Goal: Task Accomplishment & Management: Manage account settings

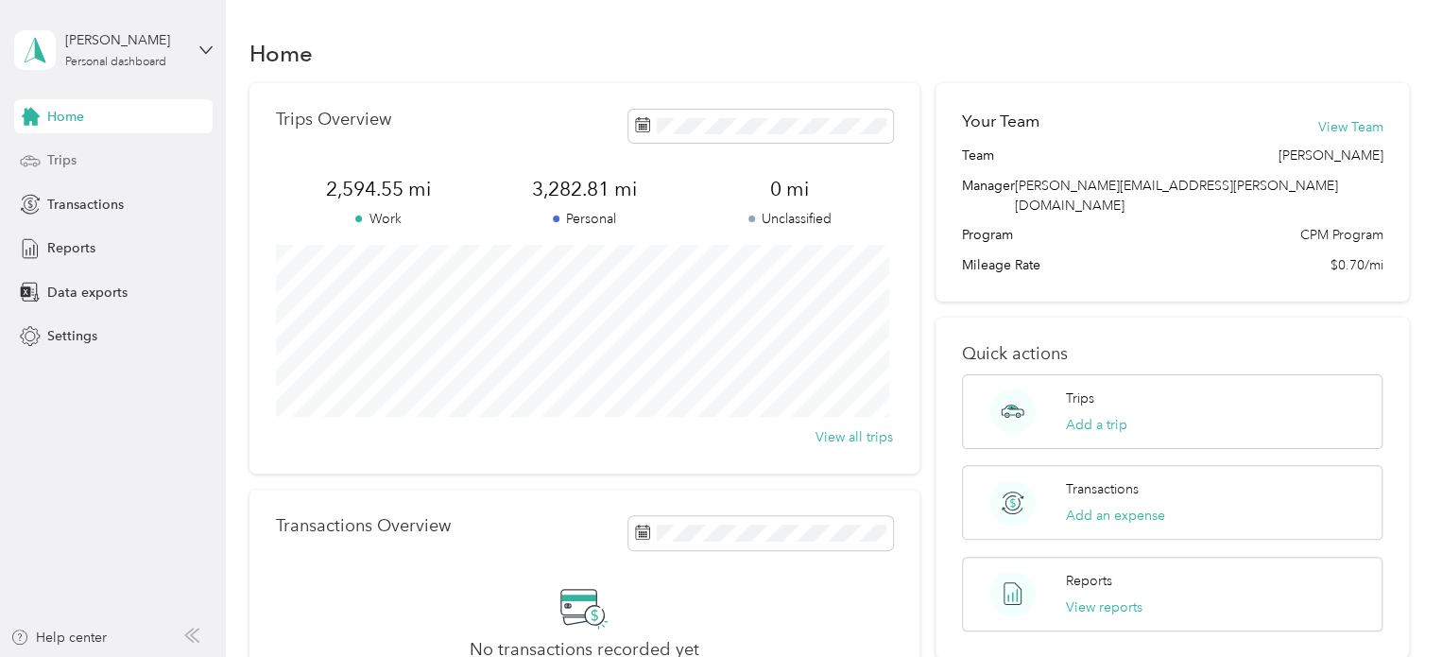
click at [79, 158] on div "Trips" at bounding box center [113, 161] width 198 height 34
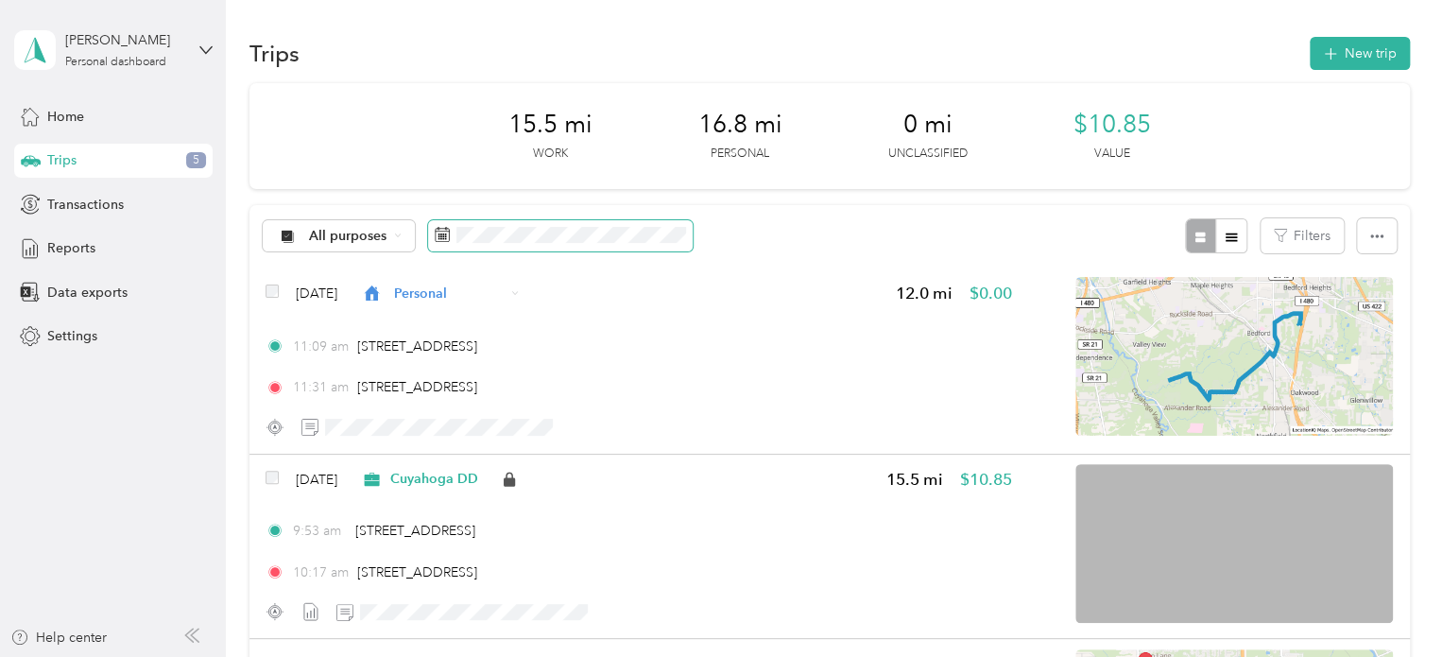
click at [506, 243] on span at bounding box center [560, 236] width 265 height 32
click at [442, 241] on icon at bounding box center [443, 234] width 14 height 13
click at [478, 244] on span at bounding box center [560, 236] width 265 height 32
click at [487, 220] on span at bounding box center [560, 236] width 265 height 32
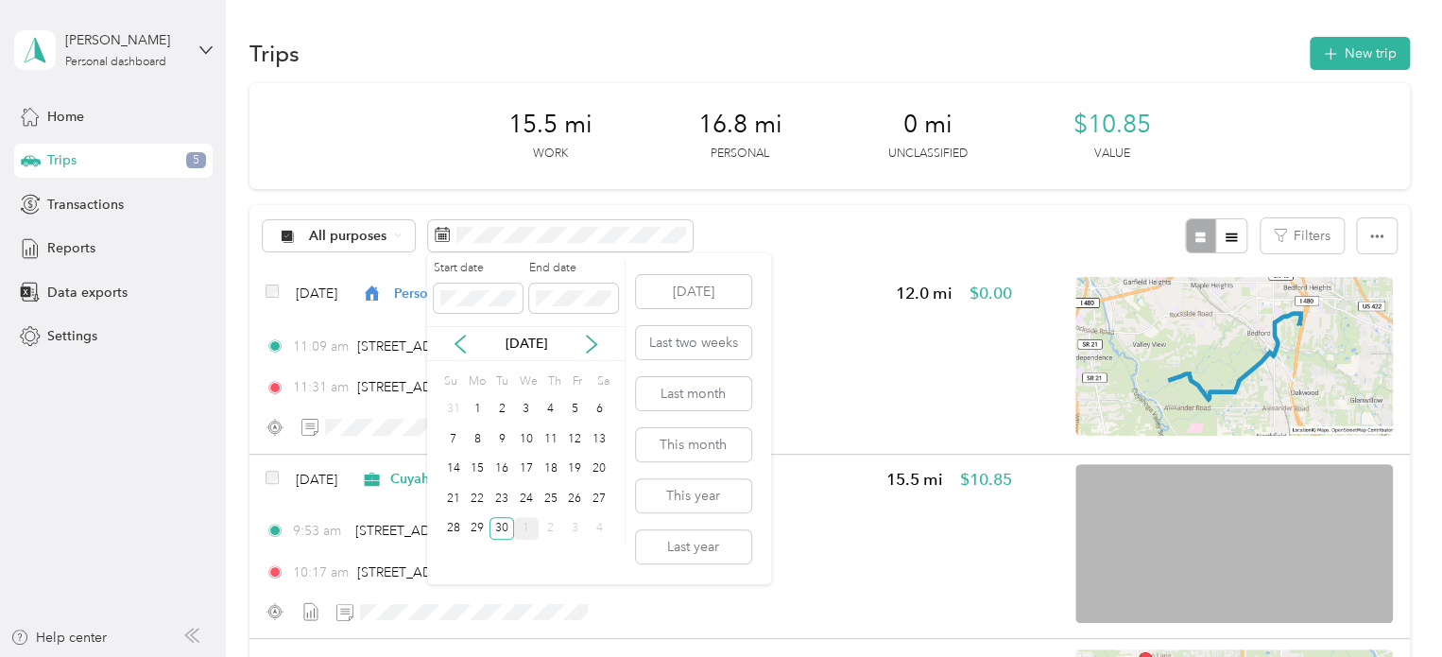
click at [529, 523] on div "1" at bounding box center [526, 529] width 25 height 24
click at [714, 278] on button "[DATE]" at bounding box center [693, 291] width 115 height 33
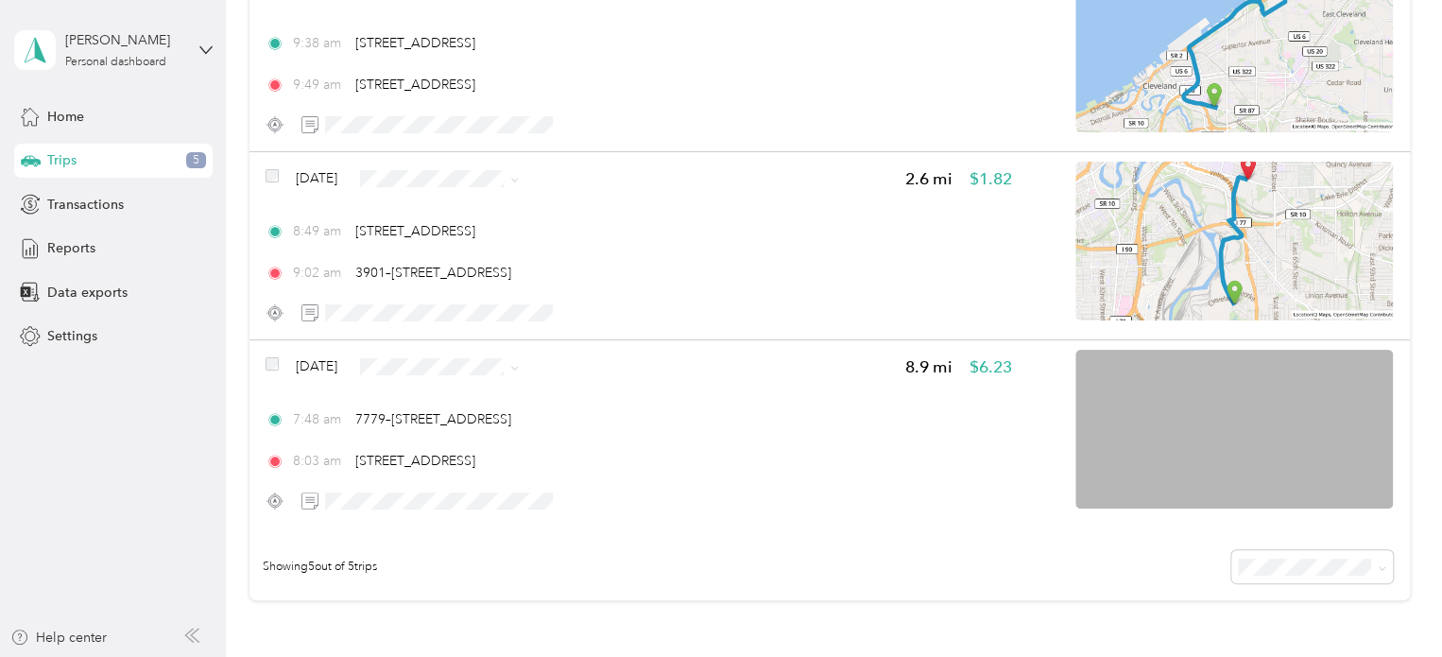
scroll to position [678, 0]
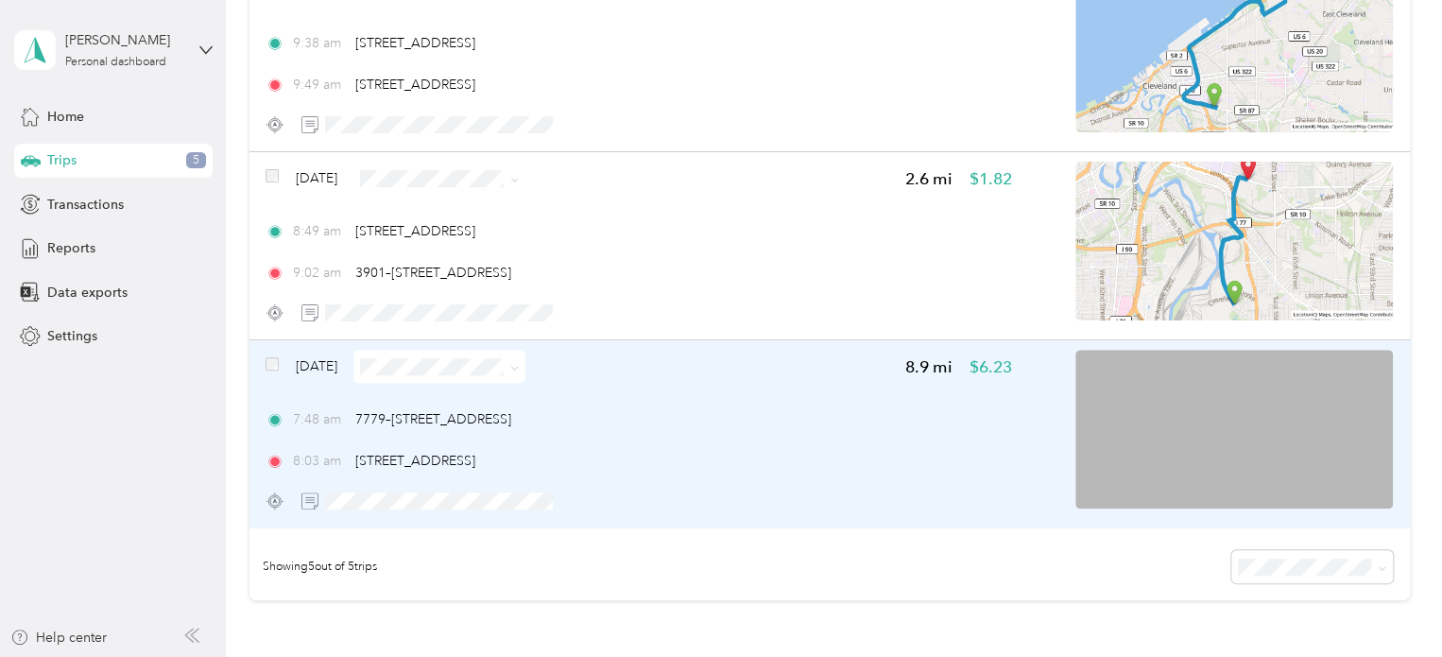
click at [454, 521] on div "[DATE] 8.9 mi $6.23 7:48 am 7779–[STREET_ADDRESS] 8:03 am [STREET_ADDRESS]" at bounding box center [829, 433] width 1160 height 187
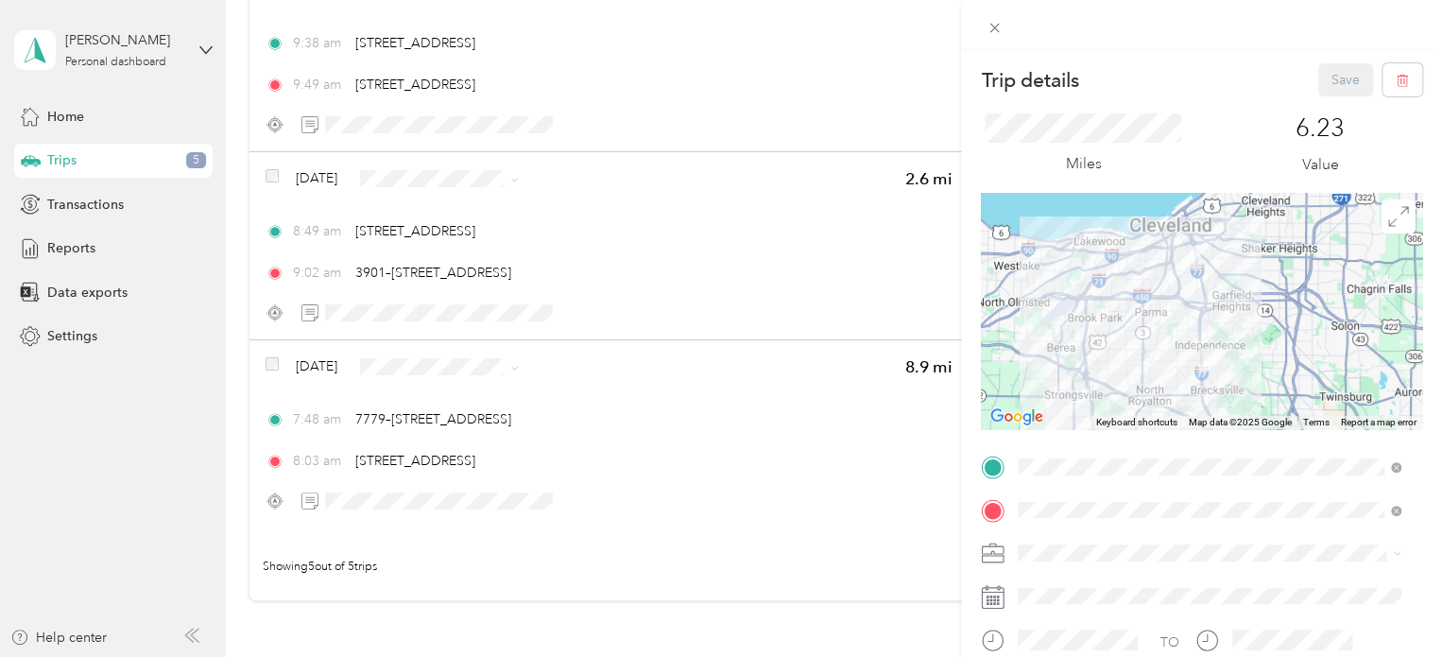
click at [433, 507] on div "Trip details Save This trip cannot be edited because it is either under review,…" at bounding box center [721, 328] width 1442 height 657
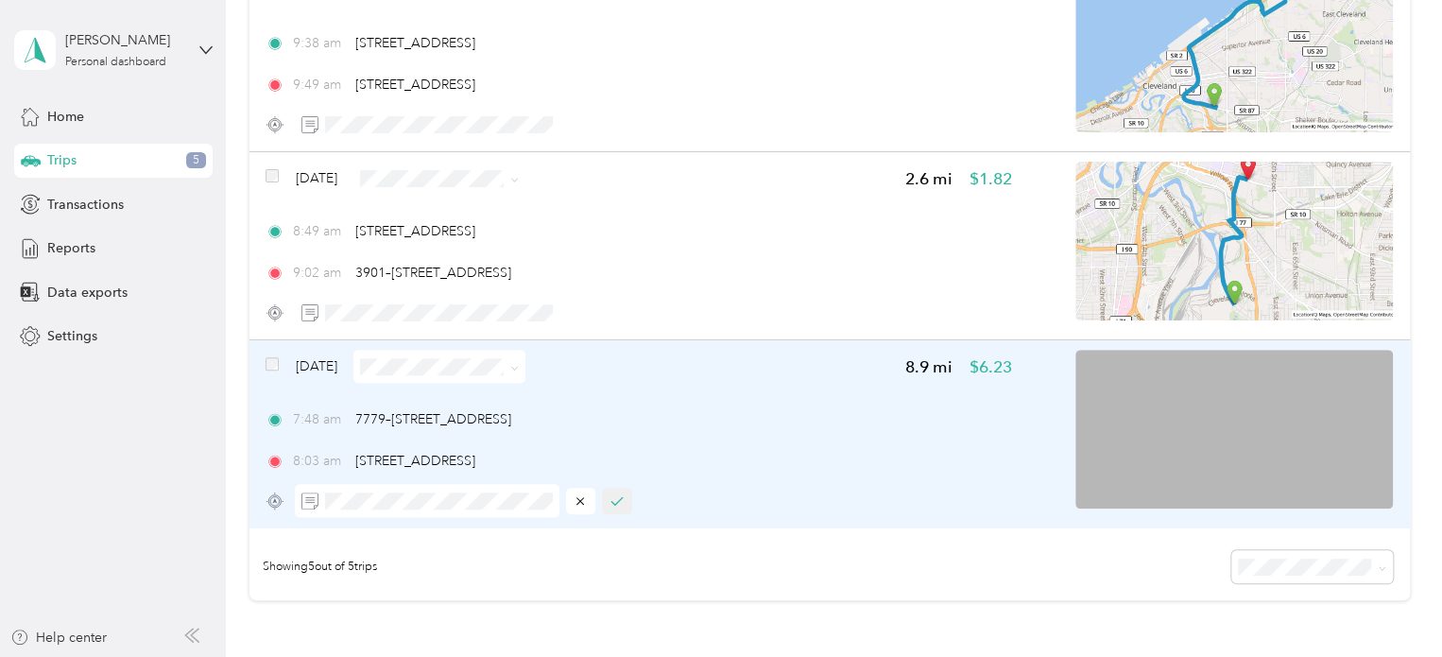
click at [613, 501] on icon "button" at bounding box center [616, 500] width 13 height 13
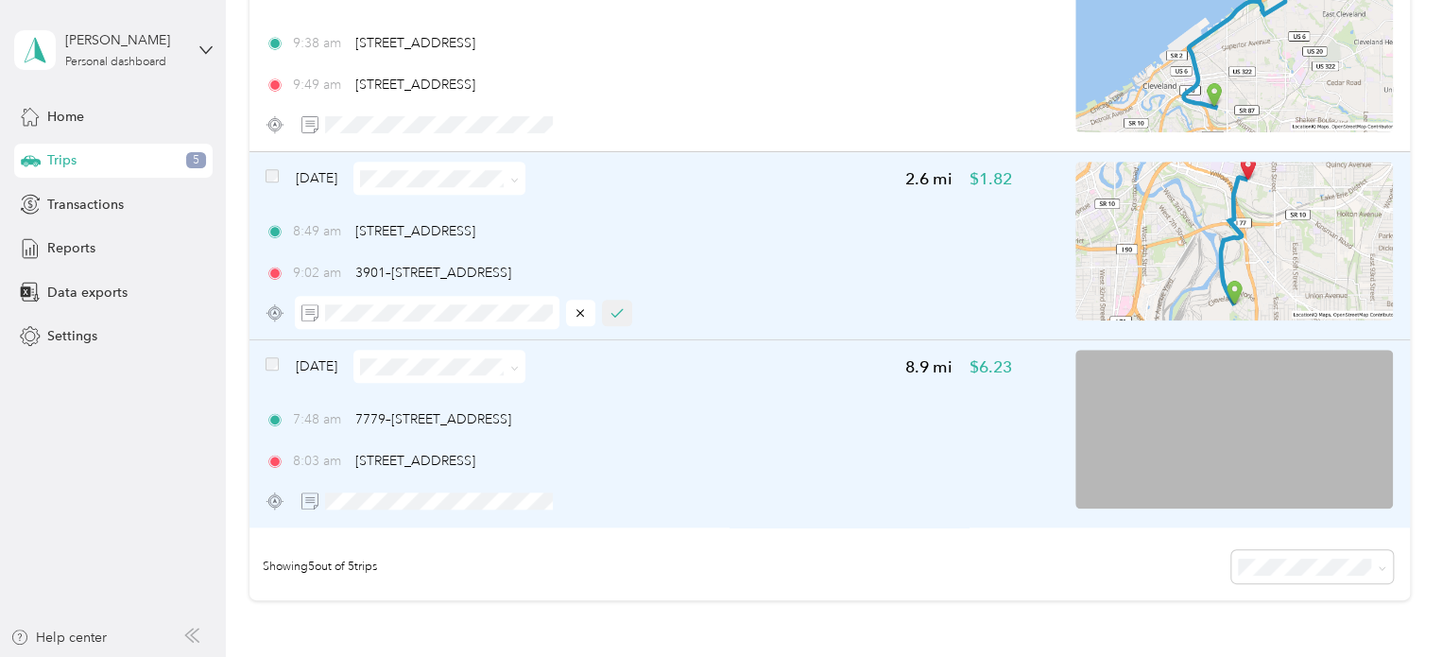
click at [620, 308] on icon "button" at bounding box center [616, 312] width 13 height 13
click at [519, 368] on span at bounding box center [511, 366] width 15 height 20
click at [519, 369] on icon at bounding box center [514, 368] width 9 height 9
click at [480, 425] on span "Personal" at bounding box center [484, 426] width 112 height 20
click at [519, 180] on span at bounding box center [511, 178] width 15 height 20
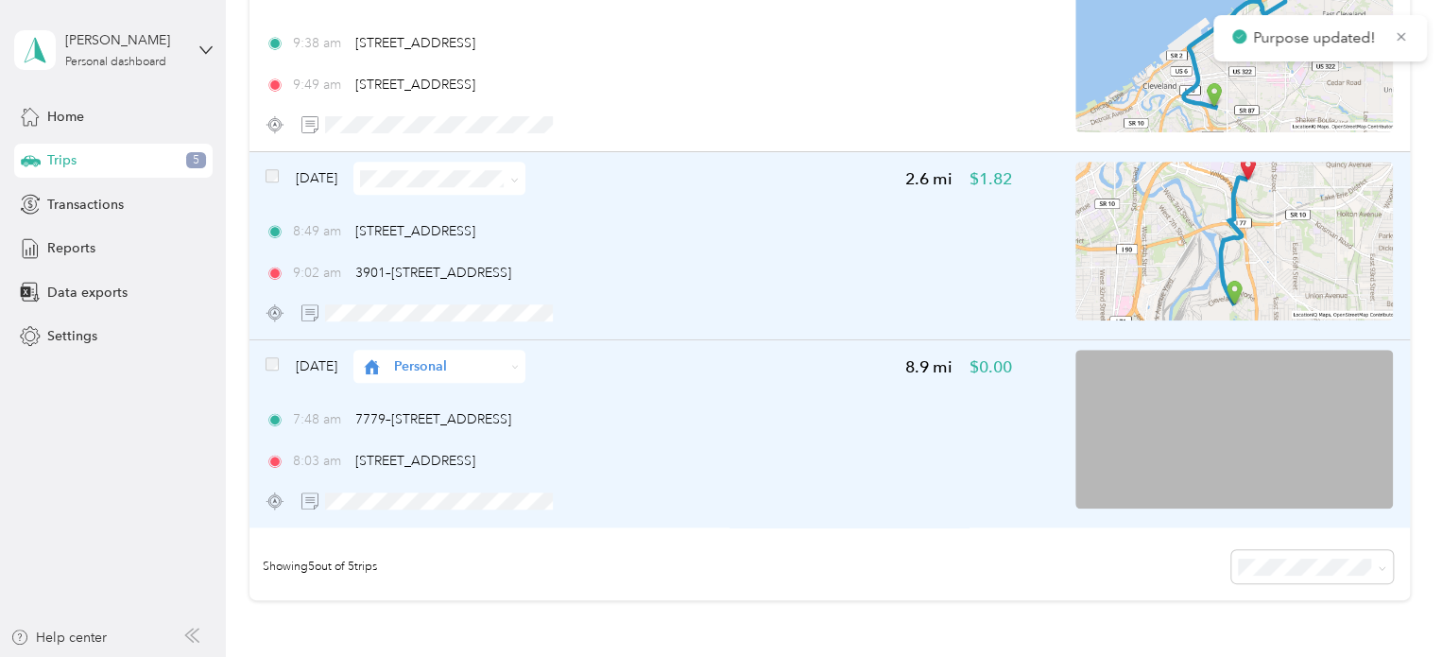
click at [519, 180] on icon at bounding box center [514, 180] width 9 height 9
click at [499, 210] on span "Cuyahoga DD" at bounding box center [484, 211] width 112 height 20
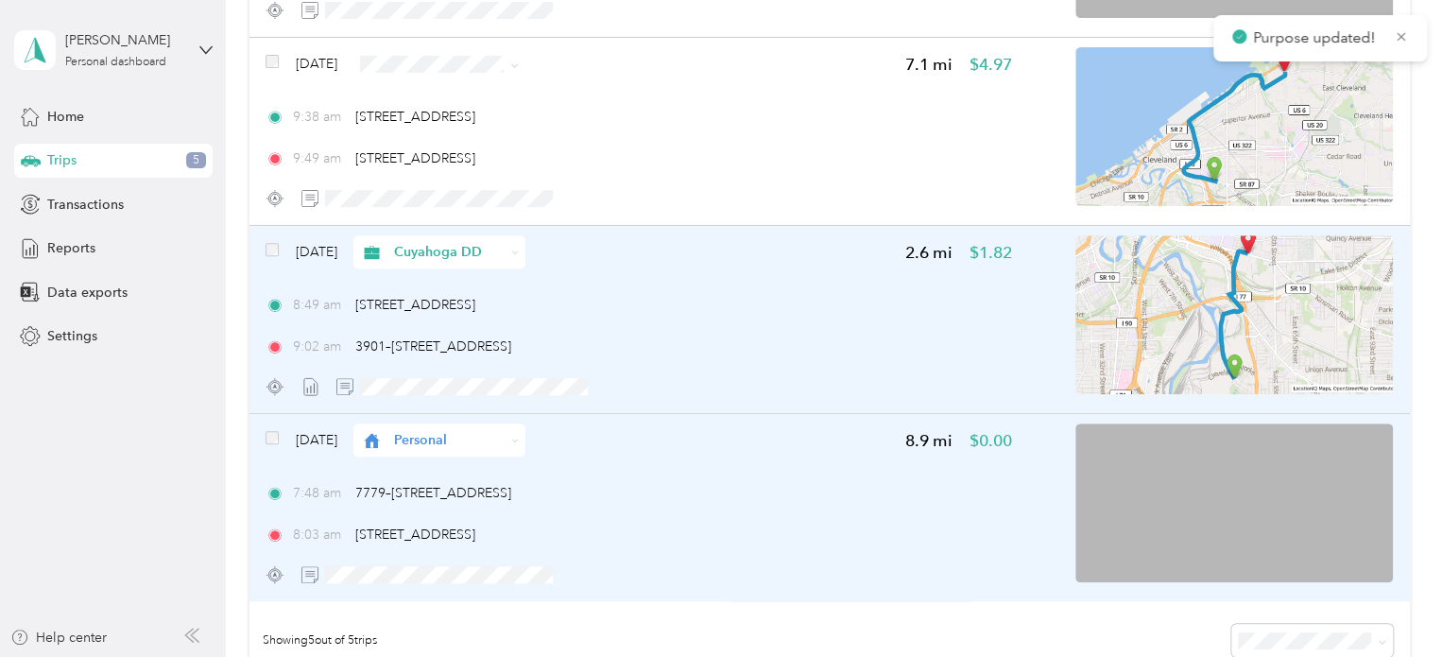
scroll to position [605, 0]
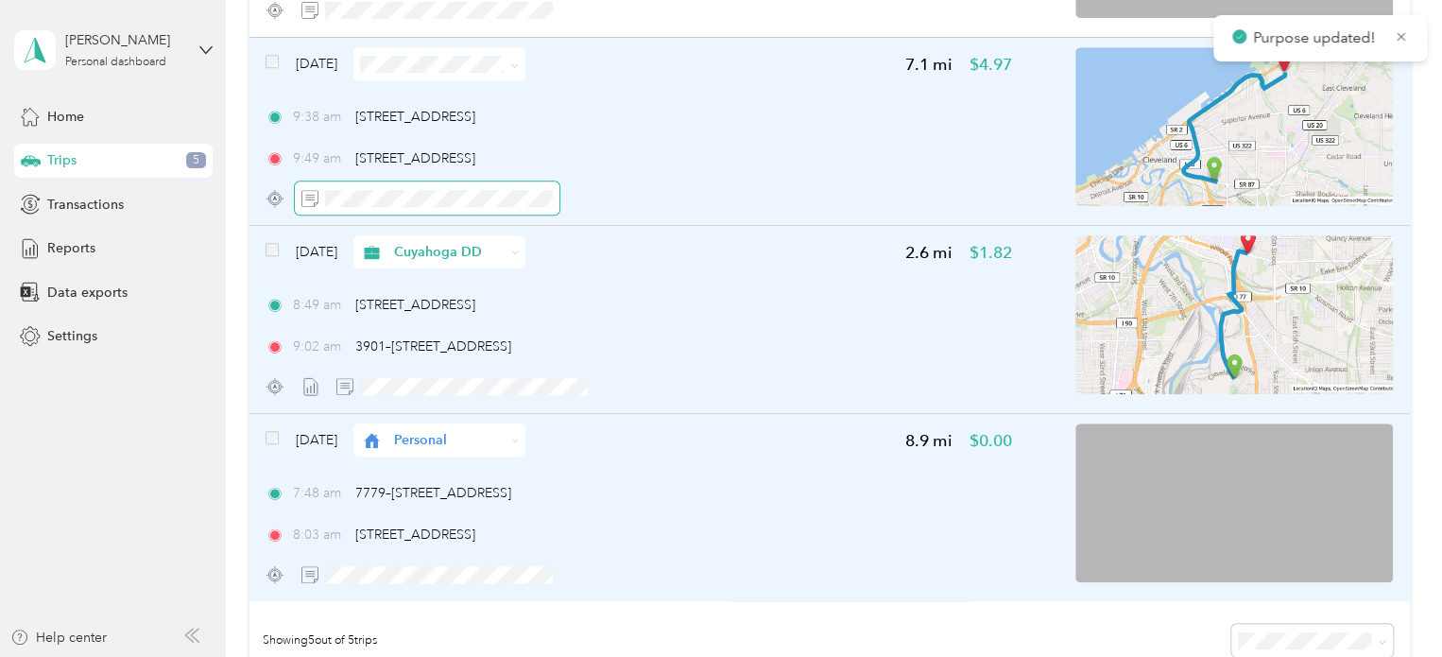
click at [486, 211] on span at bounding box center [427, 197] width 265 height 33
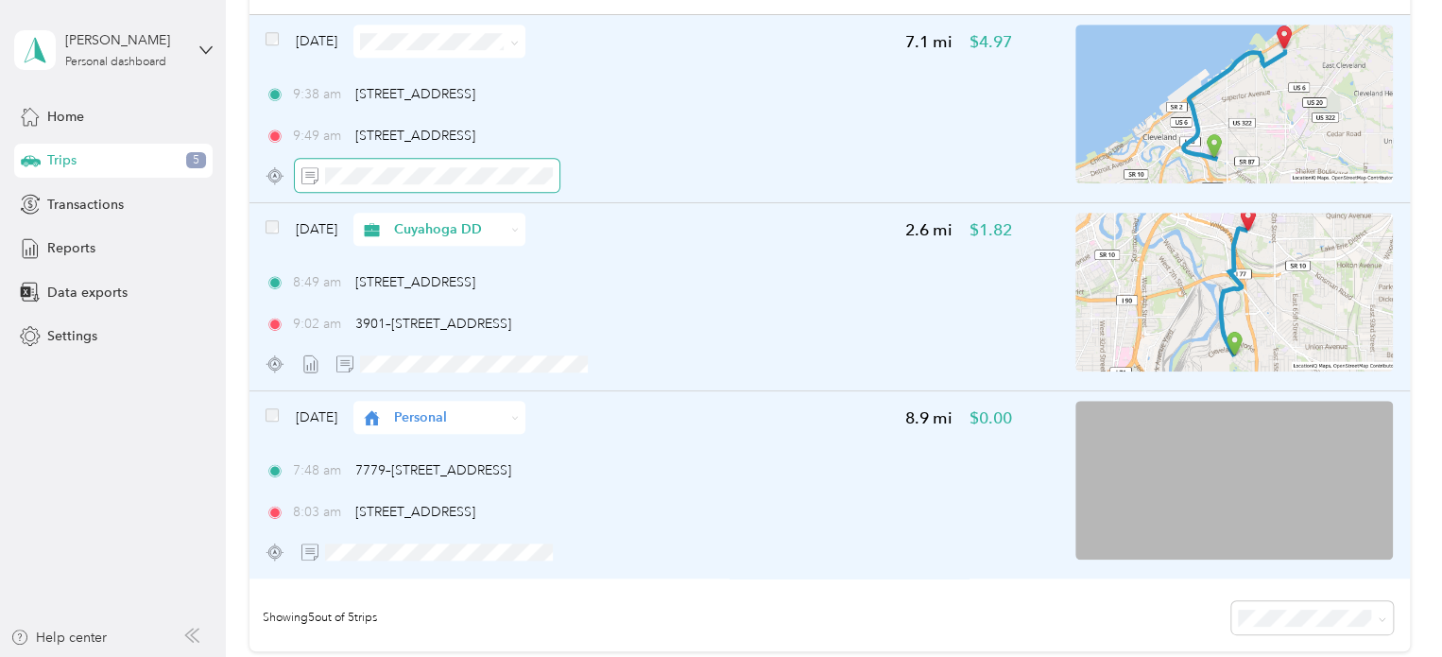
scroll to position [607, 0]
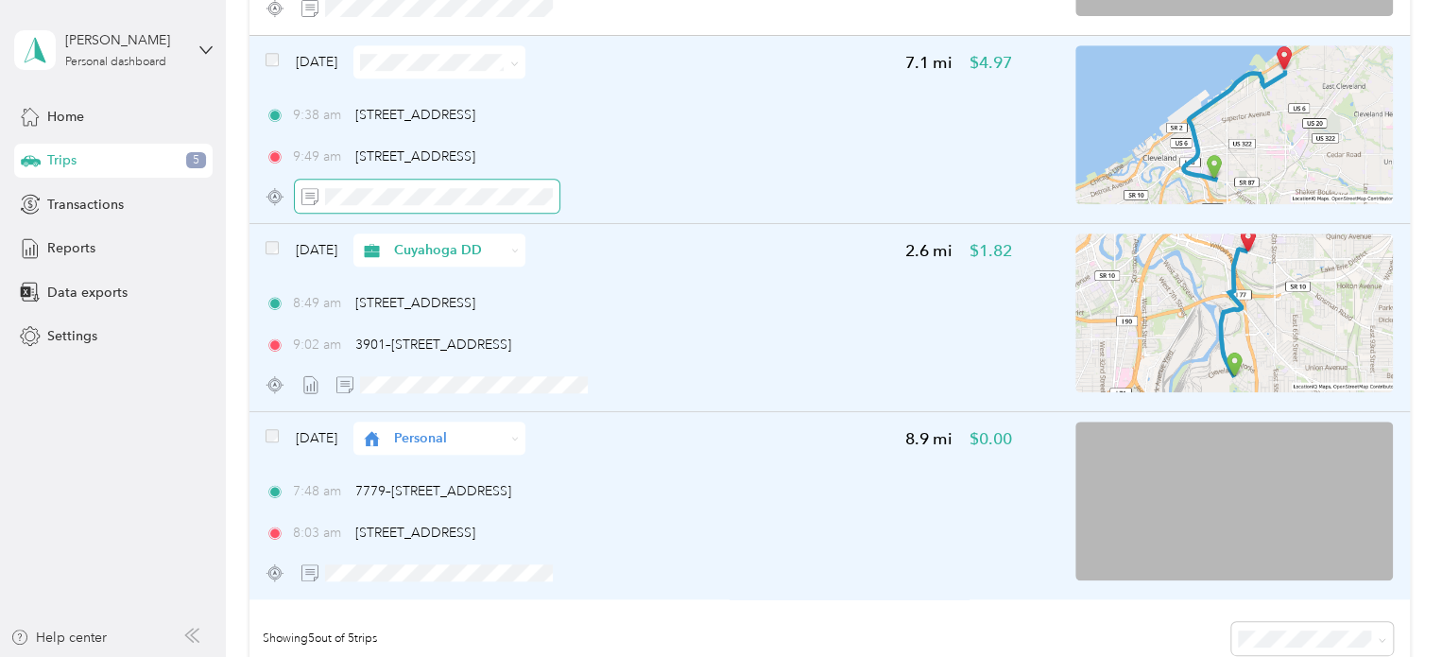
click at [355, 211] on span at bounding box center [427, 196] width 265 height 33
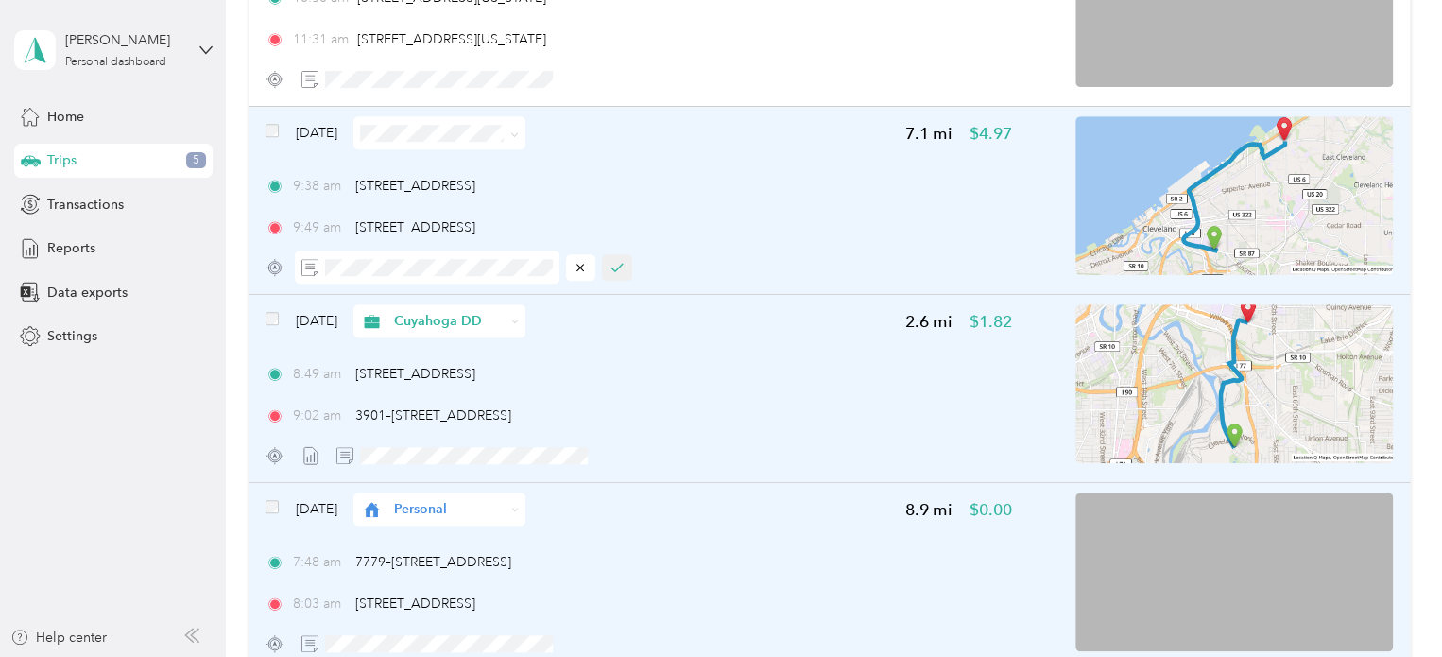
click at [613, 263] on icon "button" at bounding box center [616, 267] width 13 height 13
click at [518, 135] on icon at bounding box center [515, 134] width 6 height 4
click at [495, 167] on span "Cuyahoga DD" at bounding box center [484, 168] width 112 height 20
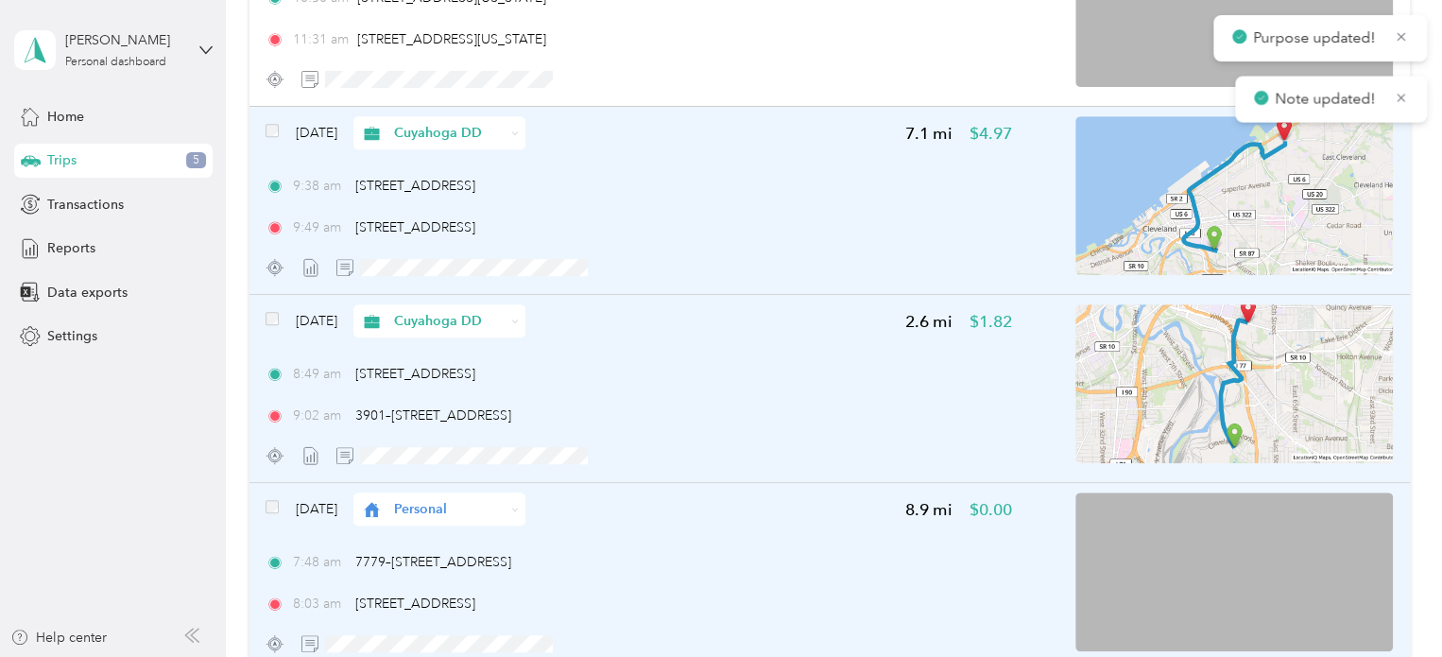
scroll to position [432, 0]
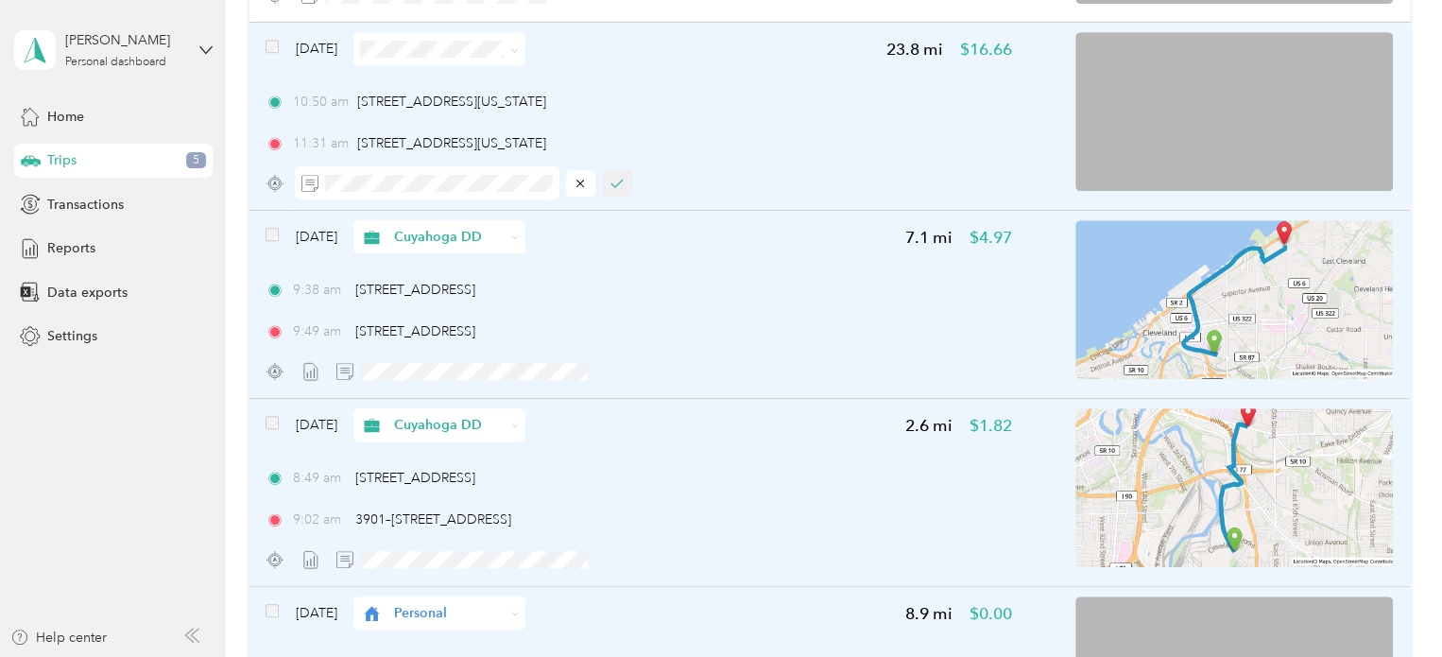
click at [624, 188] on icon "button" at bounding box center [616, 183] width 13 height 13
click at [519, 56] on span at bounding box center [514, 49] width 9 height 16
click at [525, 55] on span at bounding box center [439, 48] width 172 height 33
click at [519, 51] on icon at bounding box center [514, 50] width 9 height 9
click at [523, 72] on li "Cuyahoga DD" at bounding box center [468, 79] width 172 height 33
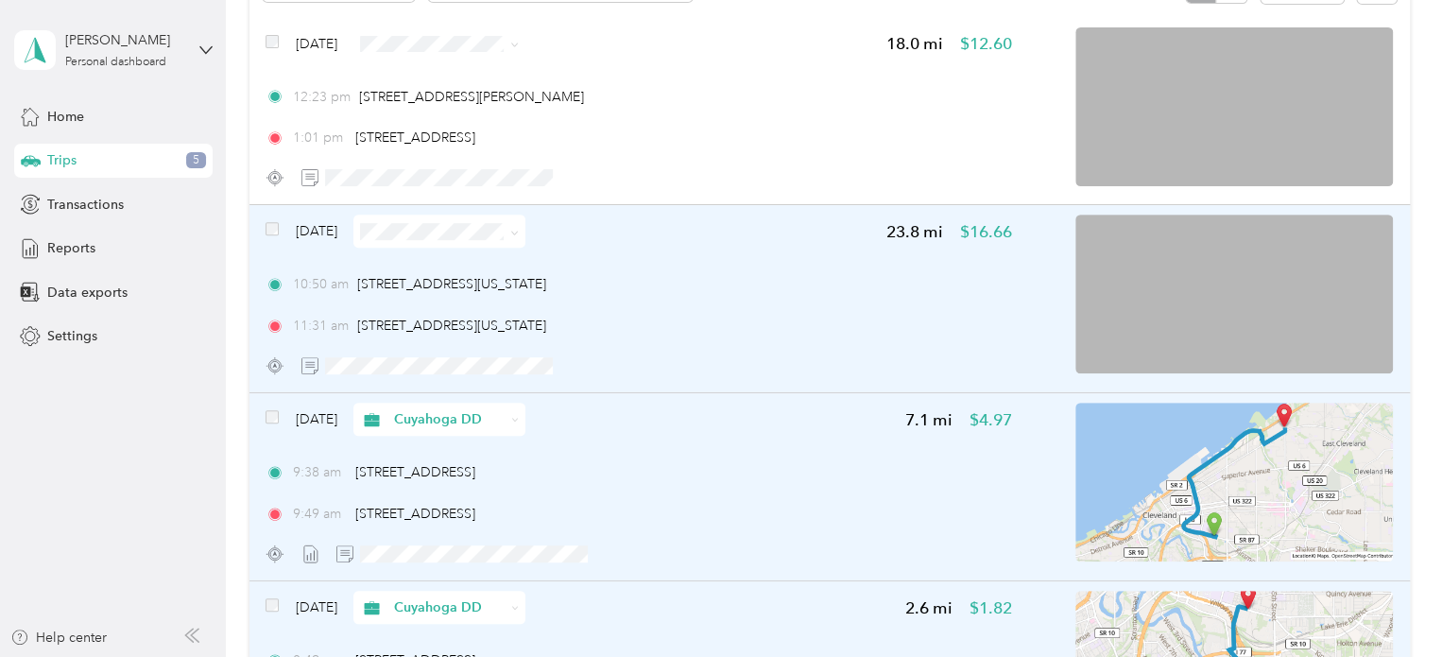
scroll to position [248, 0]
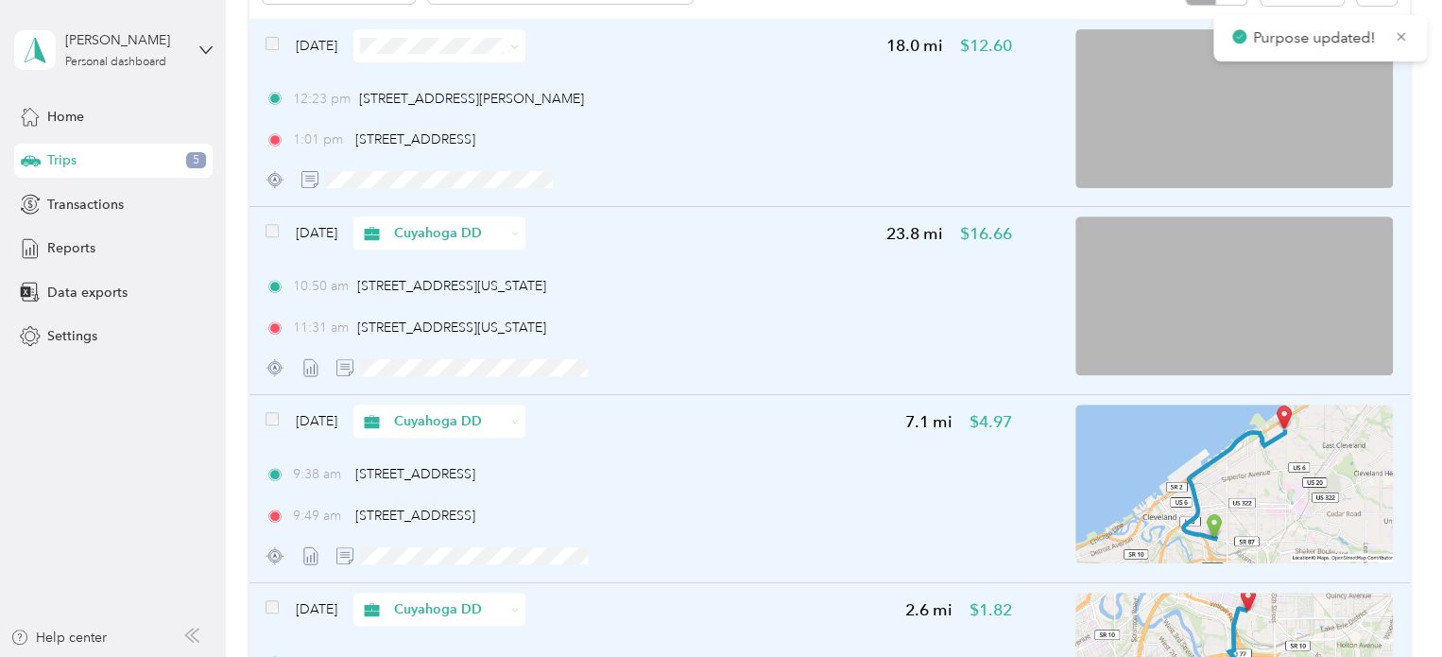
click at [419, 161] on div "[DATE] 18.0 mi $12.60 12:23 pm [STREET_ADDRESS] 1:01 pm [STREET_ADDRESS]" at bounding box center [638, 112] width 745 height 167
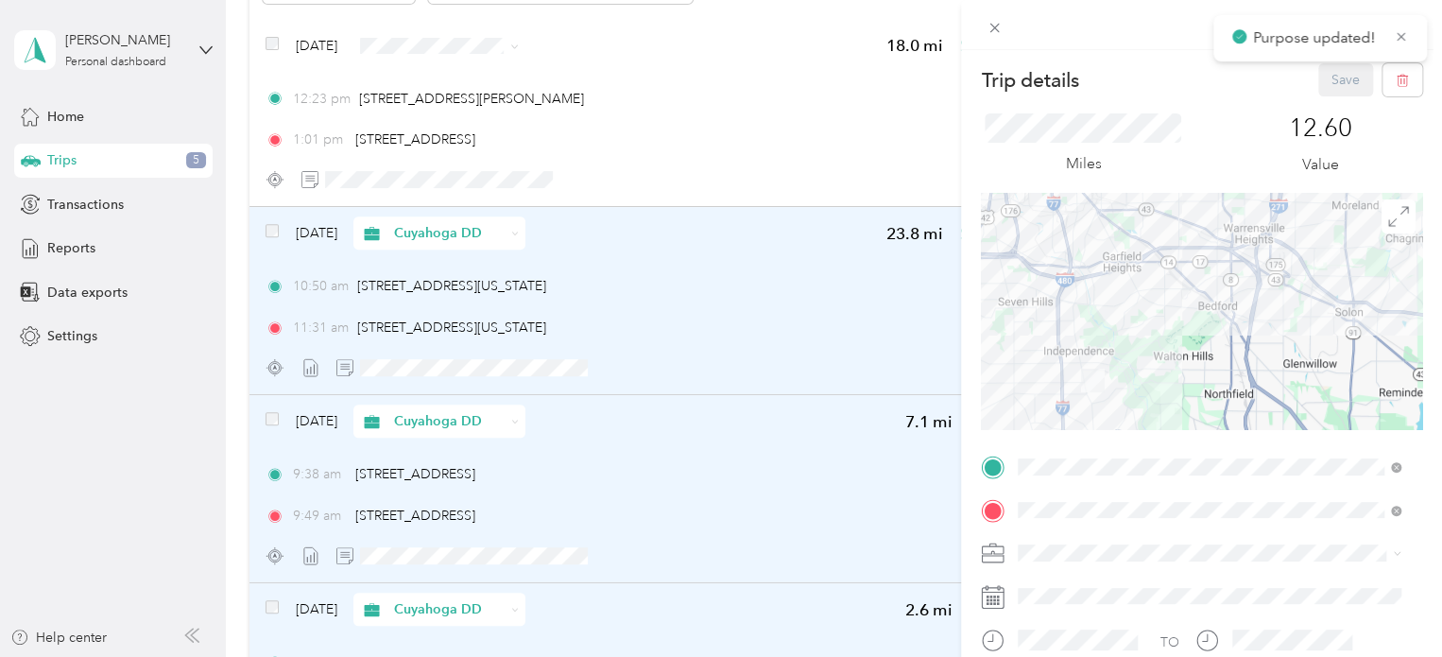
click at [371, 169] on div "Trip details Save This trip cannot be edited because it is either under review,…" at bounding box center [721, 328] width 1442 height 657
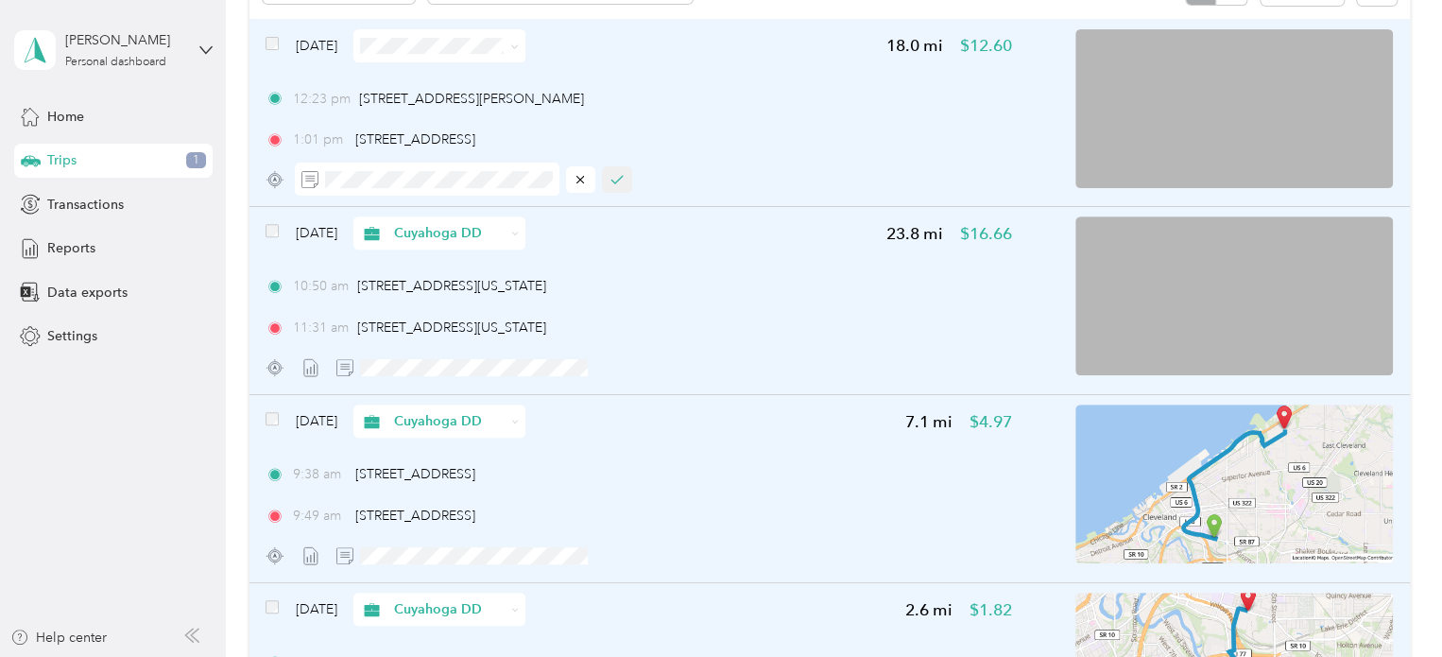
click at [626, 184] on button "button" at bounding box center [617, 179] width 30 height 26
click at [519, 53] on span at bounding box center [511, 46] width 15 height 20
click at [525, 45] on span at bounding box center [439, 45] width 172 height 33
click at [519, 47] on icon at bounding box center [514, 47] width 9 height 9
click at [480, 96] on li "Personal" at bounding box center [468, 107] width 172 height 33
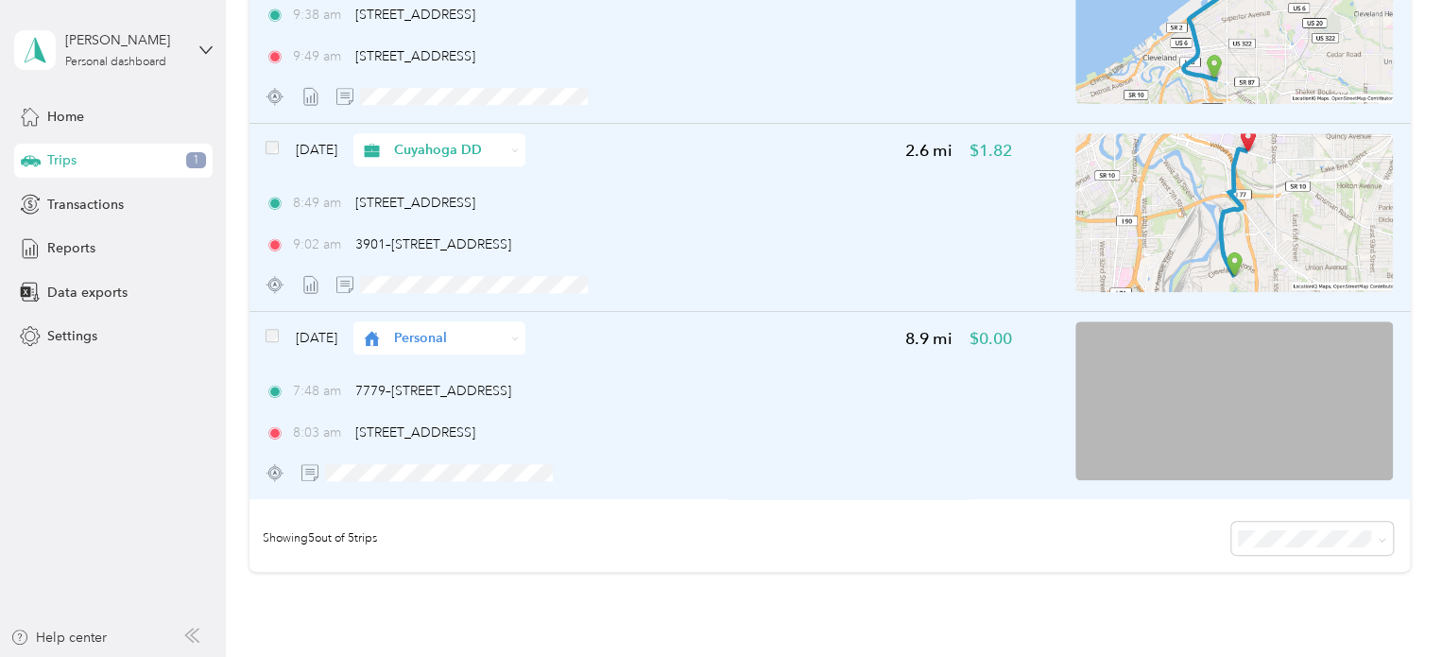
scroll to position [883, 0]
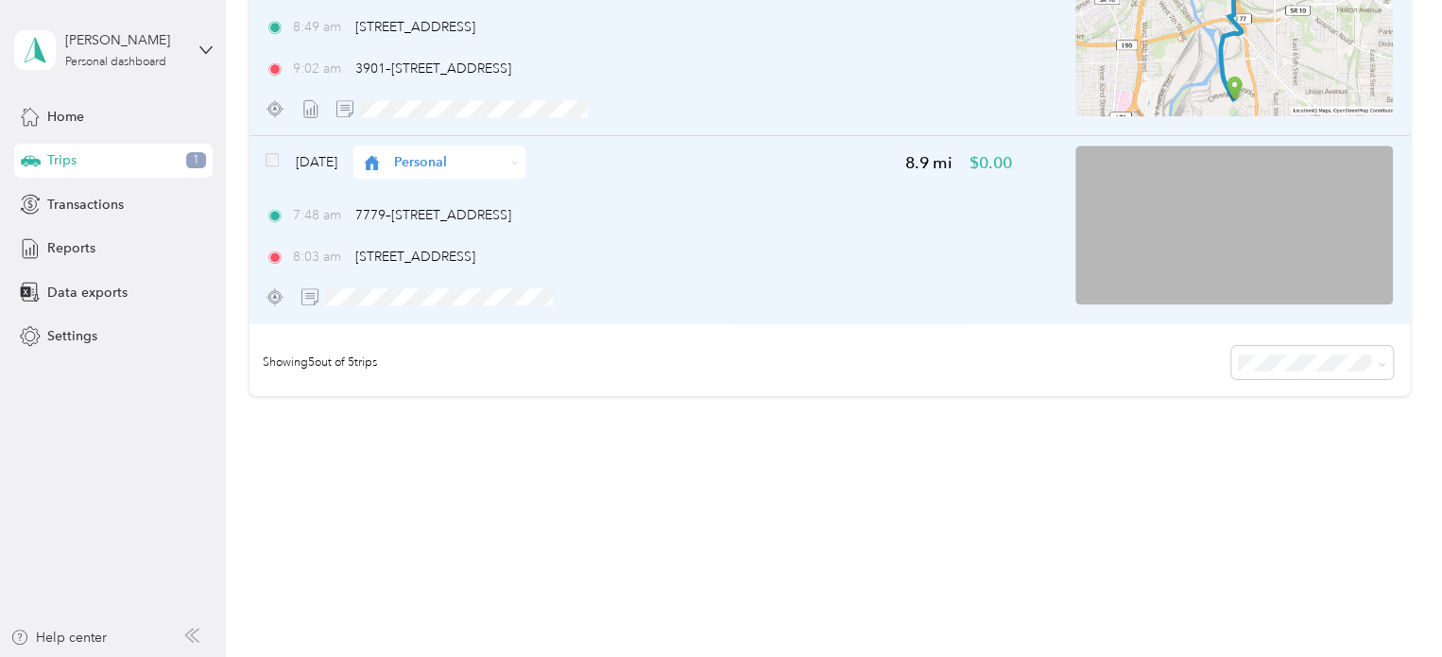
click at [132, 163] on div "Trips 1" at bounding box center [113, 161] width 198 height 34
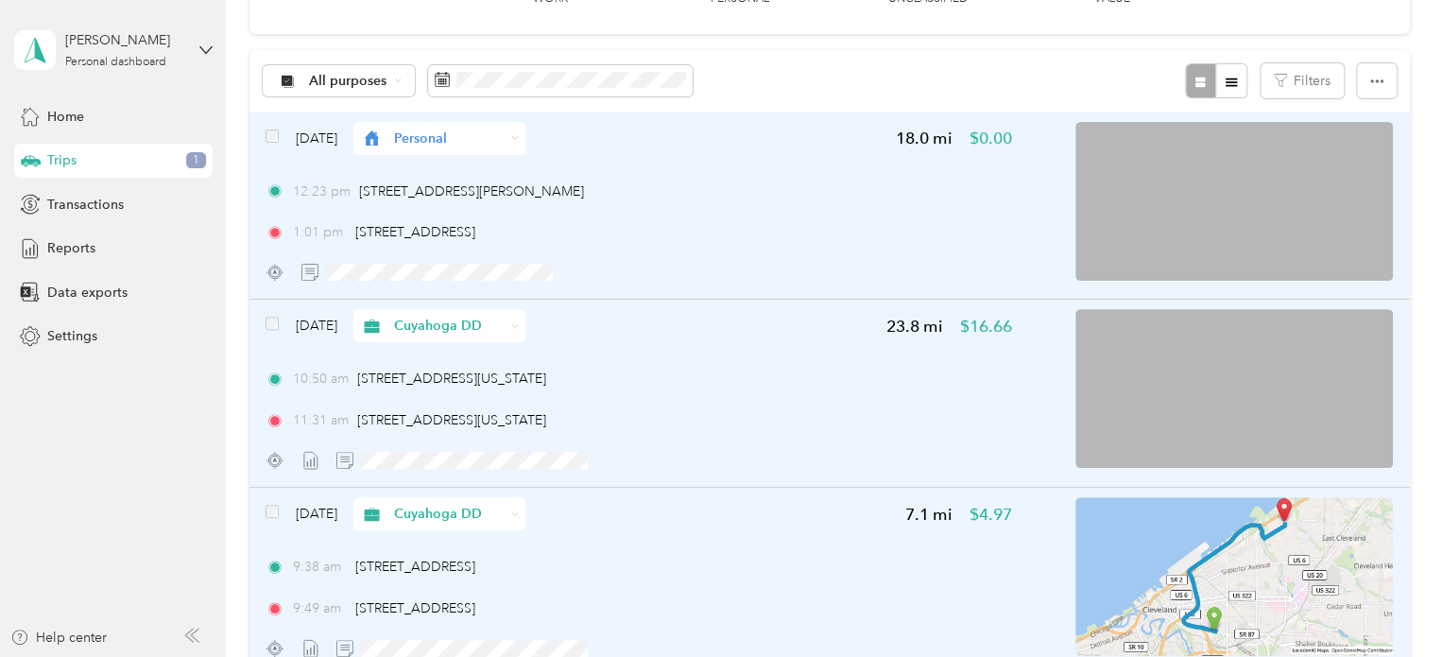
scroll to position [104, 0]
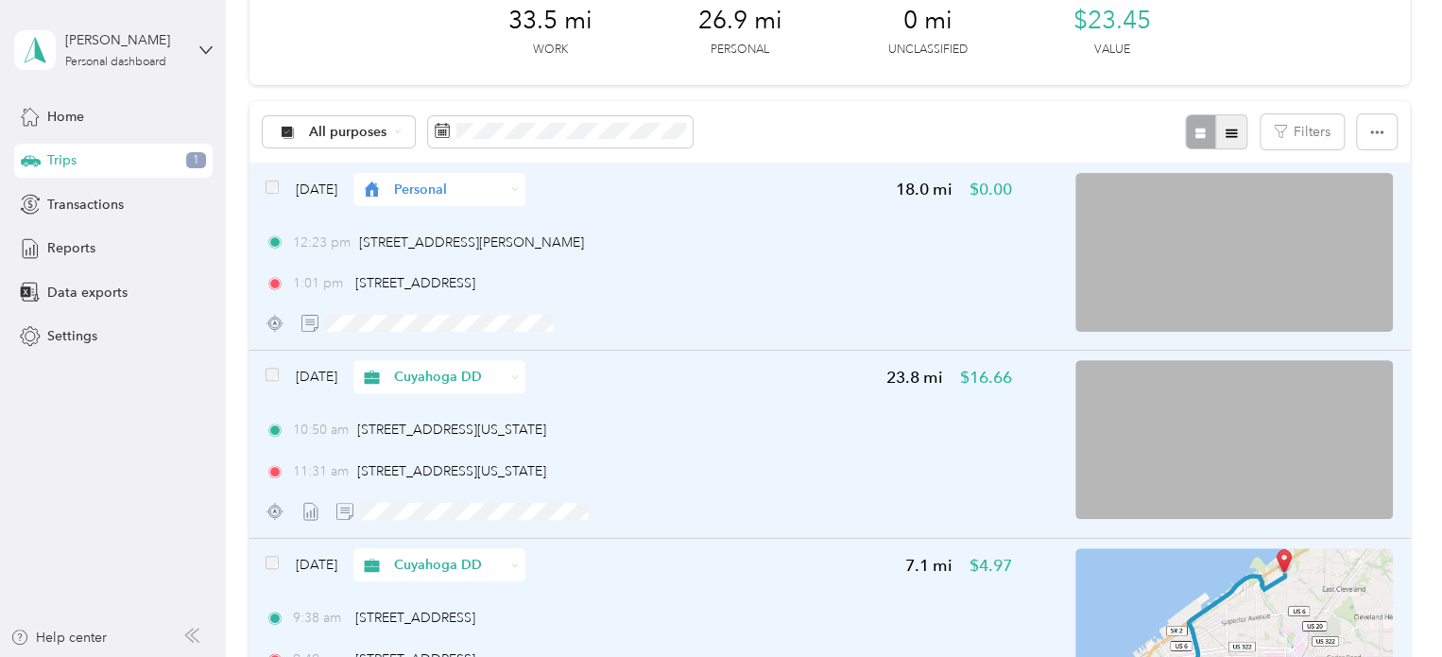
click at [714, 146] on button "button" at bounding box center [1231, 131] width 32 height 35
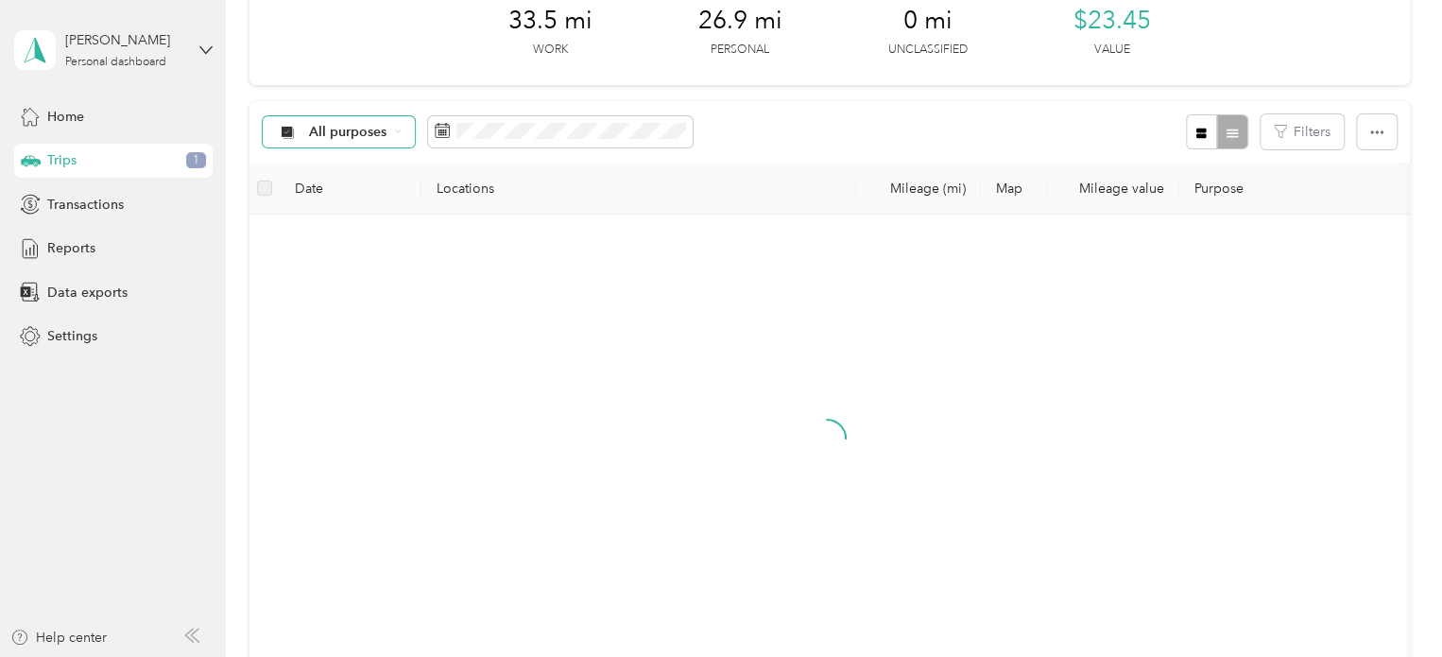
click at [395, 132] on icon at bounding box center [398, 132] width 8 height 8
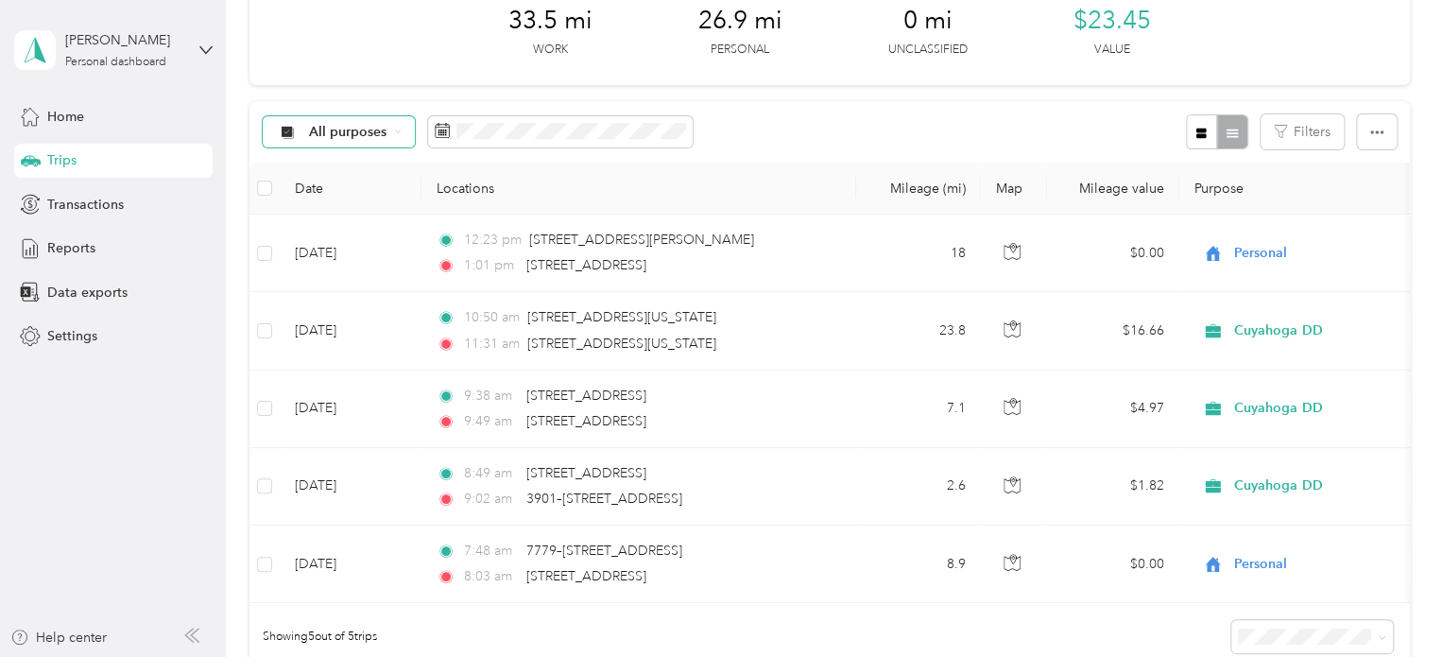
click at [337, 201] on li "Unclassified" at bounding box center [338, 193] width 151 height 33
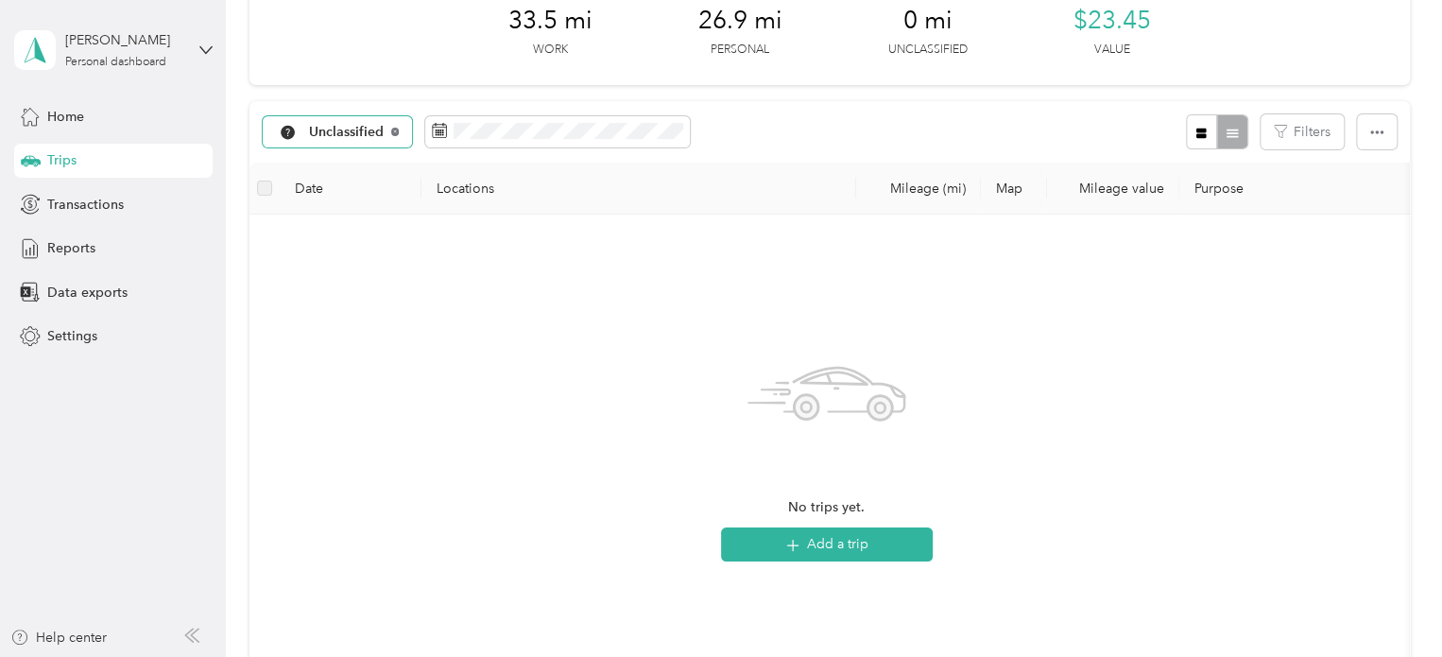
click at [391, 131] on icon at bounding box center [395, 132] width 8 height 8
